Goal: Task Accomplishment & Management: Complete application form

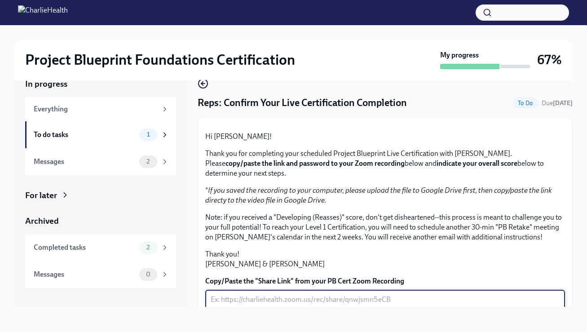
scroll to position [217, 0]
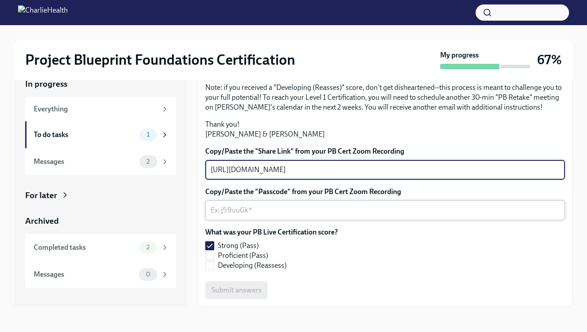
type textarea "[URL][DOMAIN_NAME]"
click at [315, 206] on textarea "Copy/Paste the "Passcode" from your PB Cert Zoom Recording" at bounding box center [384, 210] width 349 height 11
drag, startPoint x: 499, startPoint y: 172, endPoint x: 212, endPoint y: 171, distance: 287.7
click at [212, 171] on textarea "[URL][DOMAIN_NAME]" at bounding box center [384, 169] width 349 height 11
paste textarea "[URL][DOMAIN_NAME]"
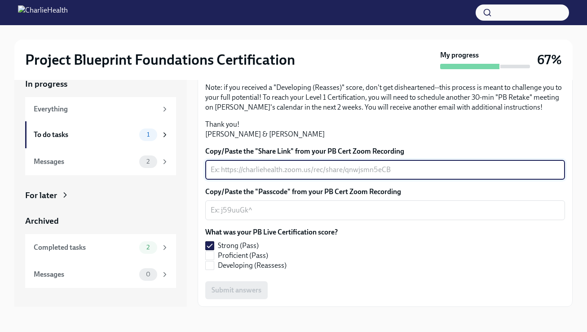
type textarea "[URL][DOMAIN_NAME]"
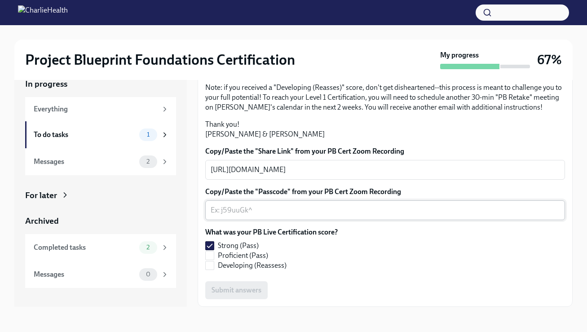
click at [289, 215] on div "x ​" at bounding box center [384, 210] width 359 height 20
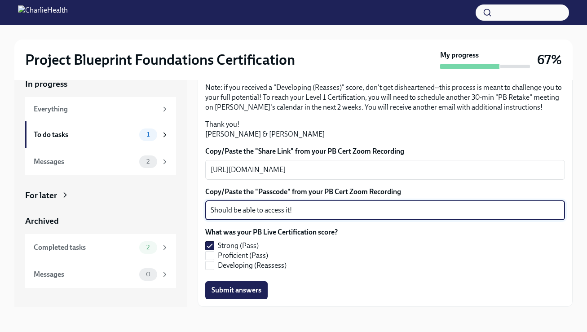
drag, startPoint x: 289, startPoint y: 215, endPoint x: 213, endPoint y: 209, distance: 76.1
click at [213, 209] on textarea "Should be able to access it!" at bounding box center [384, 210] width 349 height 11
type textarea "You. should be able to access it!"
click at [215, 291] on span "Submit answers" at bounding box center [236, 289] width 50 height 9
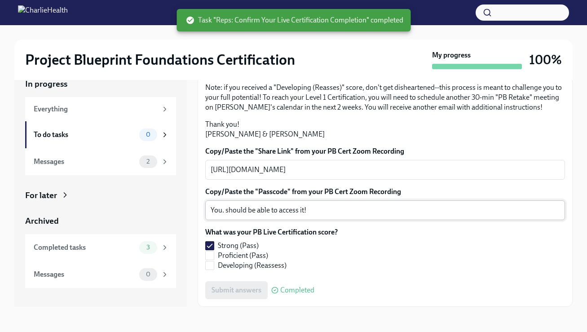
click at [122, 164] on div "Messages" at bounding box center [85, 162] width 102 height 10
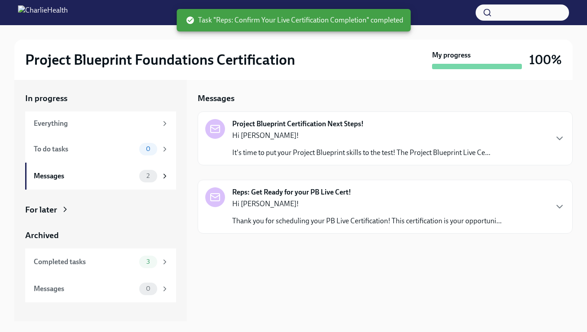
scroll to position [2, 0]
